Goal: Task Accomplishment & Management: Use online tool/utility

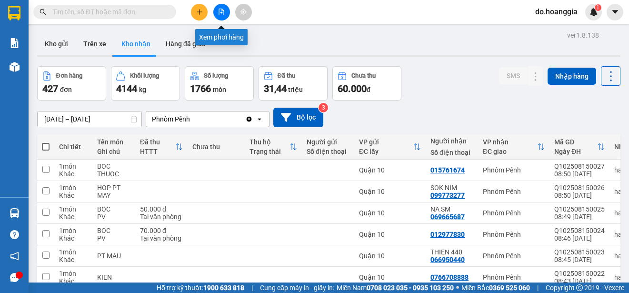
click at [218, 15] on icon "file-add" at bounding box center [221, 12] width 7 height 7
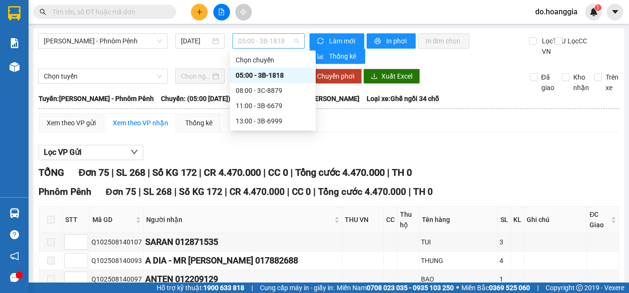
click at [252, 40] on span "05:00 - 3B-1818" at bounding box center [268, 41] width 61 height 14
click at [264, 105] on div "11:00 - 3B-6679" at bounding box center [273, 105] width 74 height 10
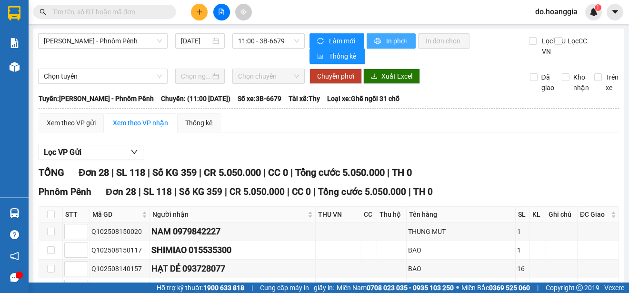
click at [395, 41] on span "In phơi" at bounding box center [397, 41] width 22 height 10
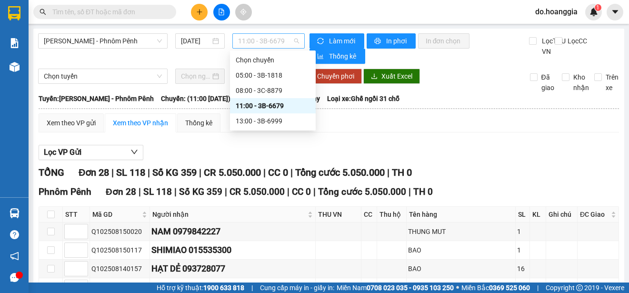
click at [251, 39] on span "11:00 - 3B-6679" at bounding box center [268, 41] width 61 height 14
click at [273, 121] on div "13:00 - 3B-6999" at bounding box center [273, 121] width 74 height 10
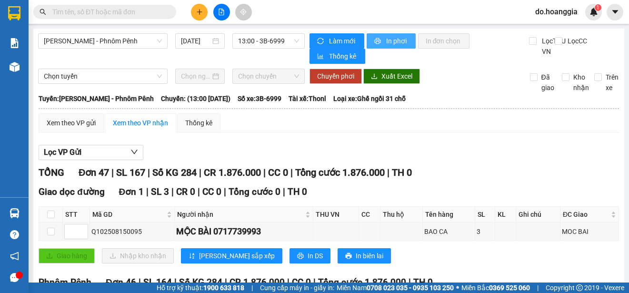
click at [388, 41] on span "In phơi" at bounding box center [397, 41] width 22 height 10
